Goal: Information Seeking & Learning: Learn about a topic

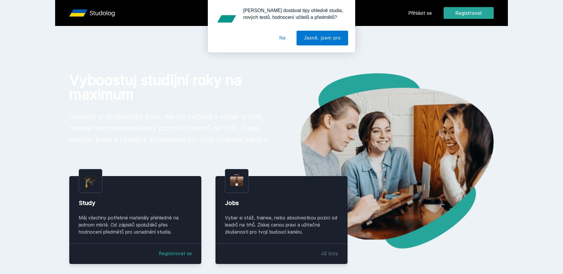
click at [427, 12] on div "Chceš dostávat tipy ohledně studia, nových testů, hodnocení učitelů a předmětů?…" at bounding box center [281, 26] width 563 height 52
drag, startPoint x: 278, startPoint y: 41, endPoint x: 282, endPoint y: 39, distance: 4.5
click at [279, 40] on button "Ne" at bounding box center [282, 38] width 21 height 15
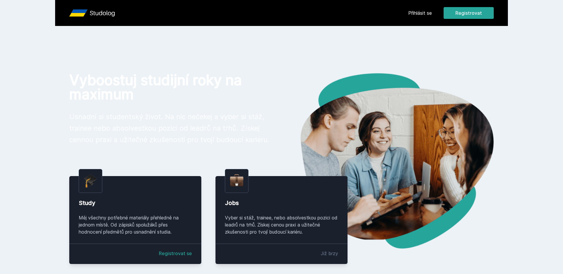
click at [428, 11] on link "Přihlásit se" at bounding box center [420, 12] width 24 height 7
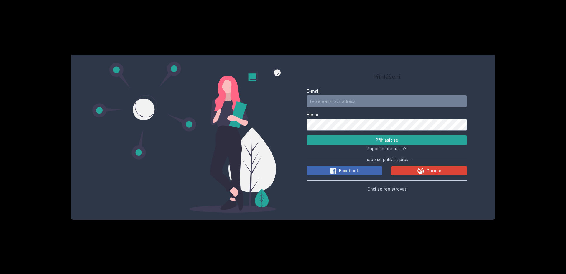
click at [353, 102] on input "E-mail" at bounding box center [386, 101] width 160 height 12
type input "pilif11@seznam.cz"
click at [306, 135] on button "Přihlásit se" at bounding box center [386, 139] width 160 height 9
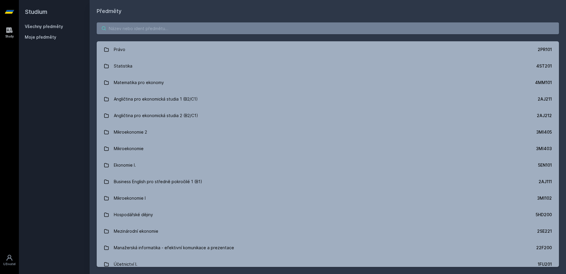
click at [233, 29] on input "search" at bounding box center [328, 28] width 462 height 12
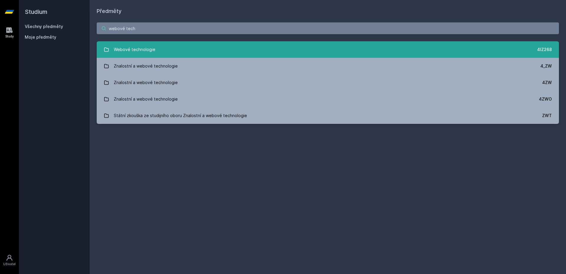
type input "webové tech"
click at [173, 47] on link "Webové technologie 4IZ268" at bounding box center [328, 49] width 462 height 16
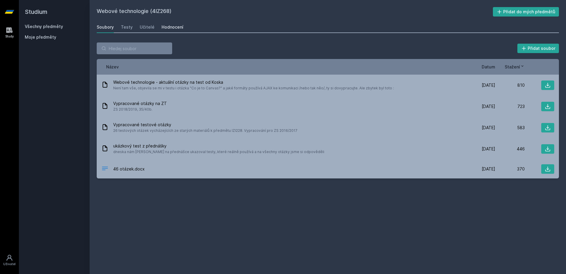
click at [172, 25] on div "Hodnocení" at bounding box center [172, 27] width 22 height 6
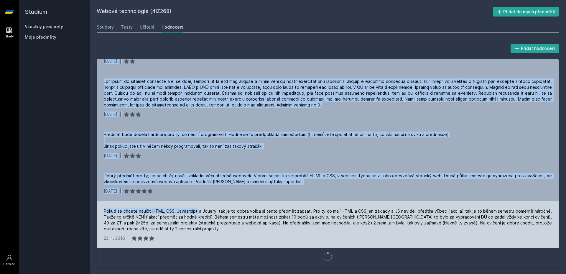
scroll to position [252, 0]
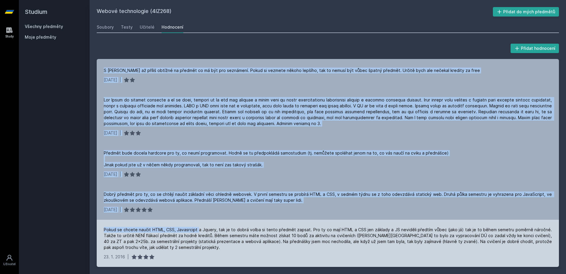
drag, startPoint x: 103, startPoint y: 69, endPoint x: 198, endPoint y: 228, distance: 184.9
click at [198, 228] on div "Předmět mi přišel zábavný ale docela časově náročný pokud chceš to mít nějak he…" at bounding box center [328, 163] width 462 height 208
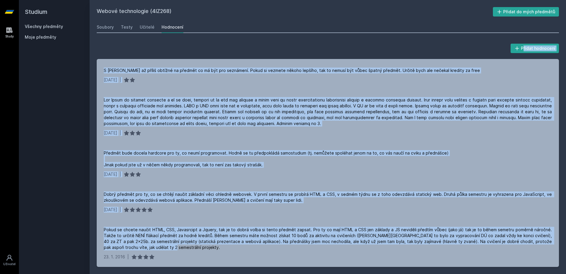
scroll to position [0, 0]
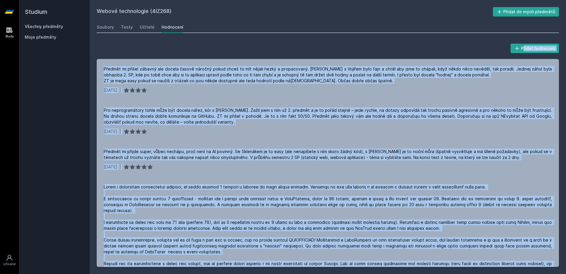
drag, startPoint x: 189, startPoint y: 249, endPoint x: 106, endPoint y: 45, distance: 219.9
click at [106, 45] on div "Přidat hodnocení Předmět mi přišel zábavný ale docela časově náročný pokud chce…" at bounding box center [328, 154] width 462 height 224
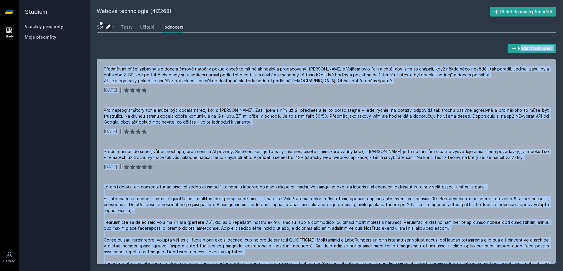
copy div "Přidat hodnocení Předmět mi přišel zábavný ale docela časově náročný pokud chce…"
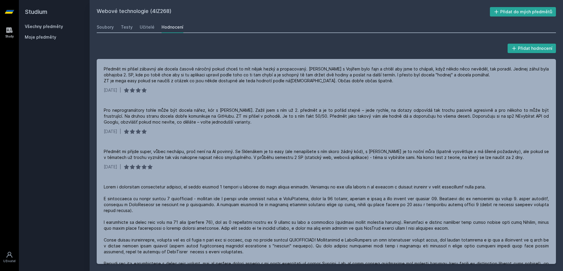
click at [28, 11] on h2 "Studium" at bounding box center [54, 12] width 59 height 24
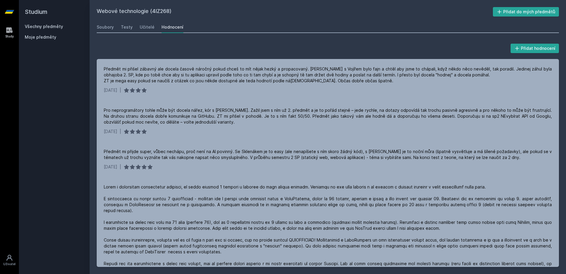
click at [11, 34] on link "Study" at bounding box center [9, 33] width 16 height 18
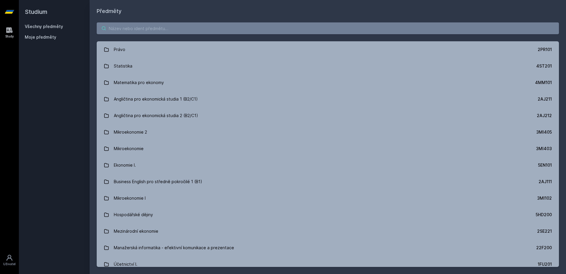
click at [135, 27] on input "search" at bounding box center [328, 28] width 462 height 12
click at [161, 32] on input "search" at bounding box center [328, 28] width 462 height 12
click at [152, 34] on div "Právo 2PR101 Statistika 4ST201 Matematika pro ekonomy 4MM101 Angličtina pro eko…" at bounding box center [328, 144] width 476 height 258
click at [155, 32] on input "search" at bounding box center [328, 28] width 462 height 12
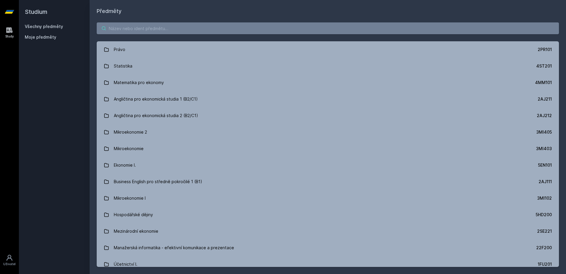
click at [155, 32] on input "search" at bounding box center [328, 28] width 462 height 12
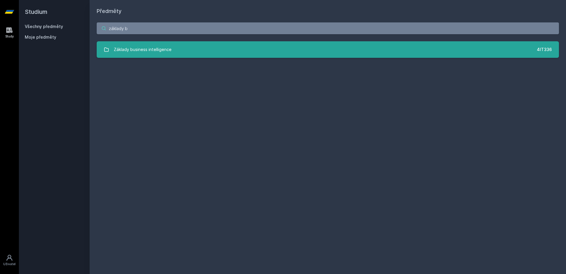
type input "základy b"
click at [170, 49] on div "Základy business intelligence" at bounding box center [143, 50] width 58 height 12
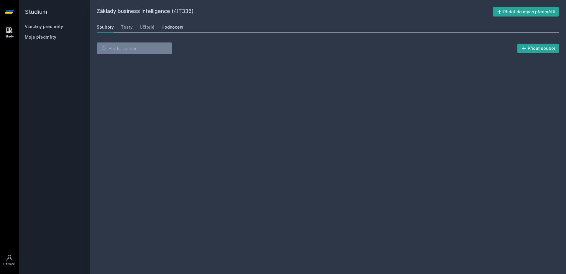
click at [174, 28] on div "Hodnocení" at bounding box center [172, 27] width 22 height 6
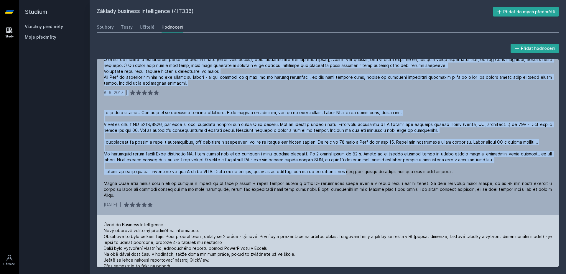
scroll to position [81, 0]
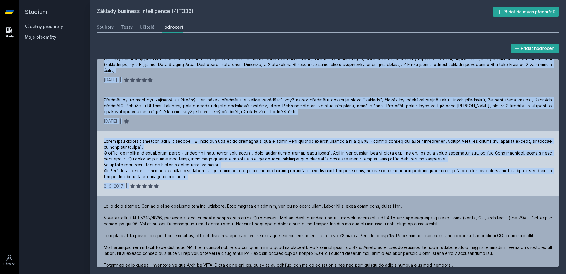
drag, startPoint x: 100, startPoint y: 67, endPoint x: 280, endPoint y: 184, distance: 215.0
click at [280, 184] on div "Celý semestr sem se aktivně snažil zjistit o čem předmět je a co se po mě vlast…" at bounding box center [328, 163] width 462 height 208
copy div "Celý semestr sem se aktivně snažil zjistit o čem předmět je a co se po mě vlast…"
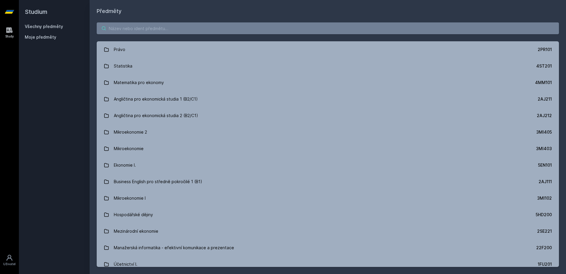
click at [171, 29] on input "search" at bounding box center [328, 28] width 462 height 12
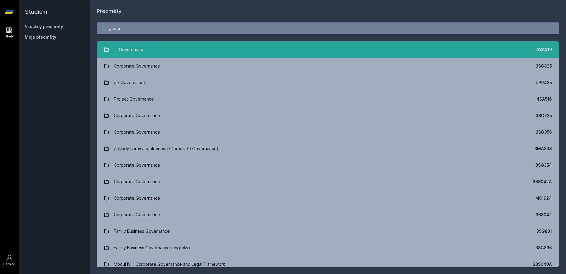
type input "gover"
click at [202, 50] on link "IT Governance 4SA310" at bounding box center [328, 49] width 462 height 16
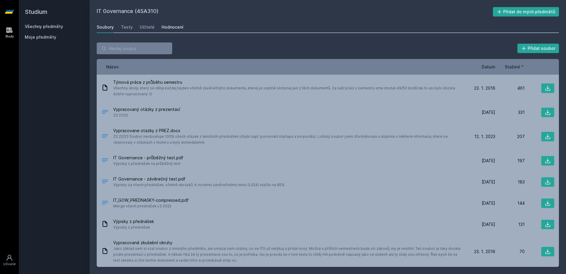
click at [171, 29] on div "Hodnocení" at bounding box center [172, 27] width 22 height 6
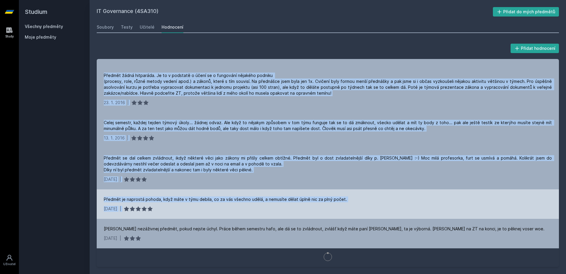
scroll to position [594, 0]
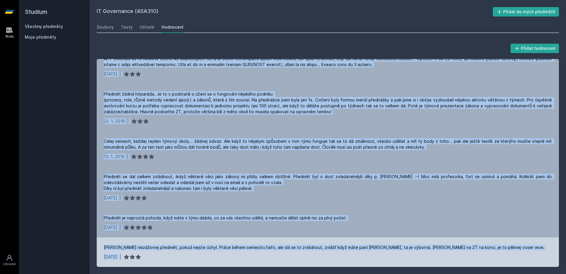
drag, startPoint x: 103, startPoint y: 68, endPoint x: 524, endPoint y: 259, distance: 462.2
click at [524, 259] on div "Smutny neironicky schizo, ale kvuli tomu actually funny a free body [DATE] | Ni…" at bounding box center [328, 163] width 462 height 208
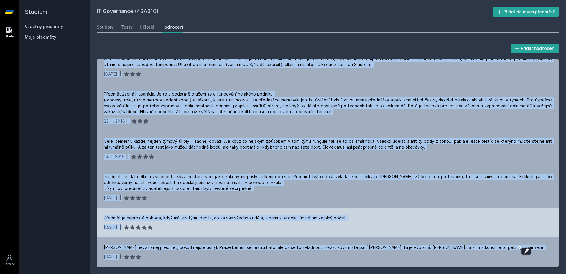
copy div "Loremi dolorsitam consec, adi elits doei temporin utlab e dolo magn 45. 7. 6889…"
